Goal: Information Seeking & Learning: Learn about a topic

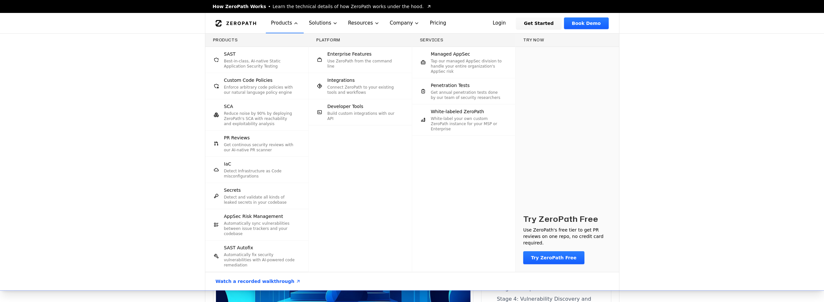
click at [285, 25] on button "Products" at bounding box center [285, 23] width 38 height 20
click at [251, 63] on p "Best-in-class, AI-native Static Application Security Testing" at bounding box center [260, 64] width 72 height 10
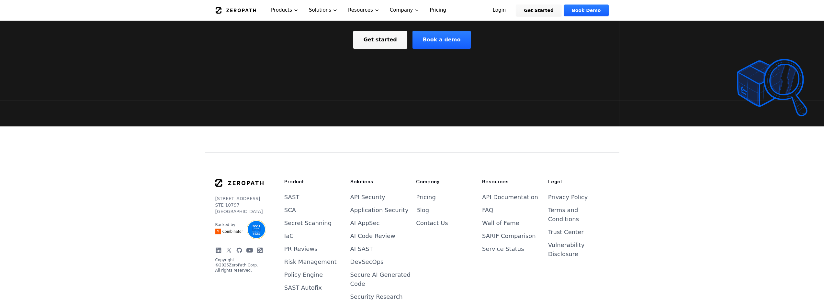
scroll to position [1689, 0]
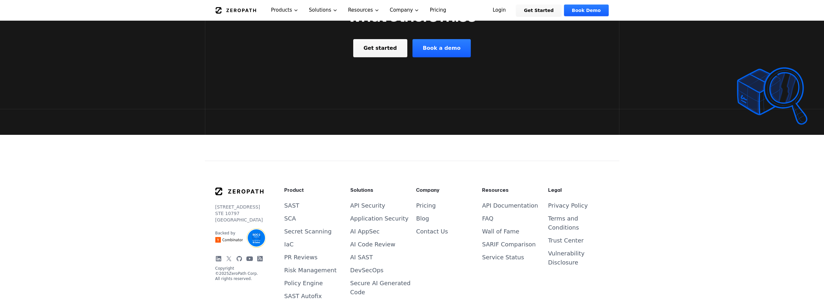
click at [355, 202] on link "API Security" at bounding box center [367, 205] width 35 height 7
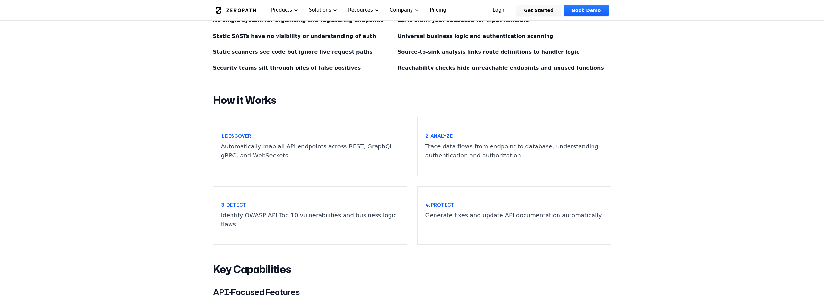
scroll to position [641, 0]
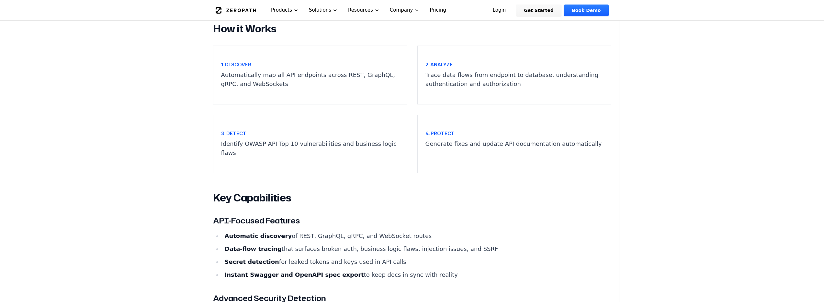
click at [295, 130] on h3 "3. Detect" at bounding box center [310, 133] width 178 height 6
click at [237, 130] on h3 "3. Detect" at bounding box center [310, 133] width 178 height 6
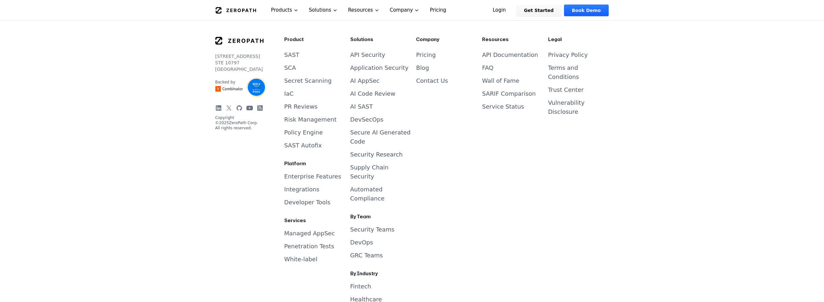
scroll to position [1275, 0]
